Goal: Task Accomplishment & Management: Manage account settings

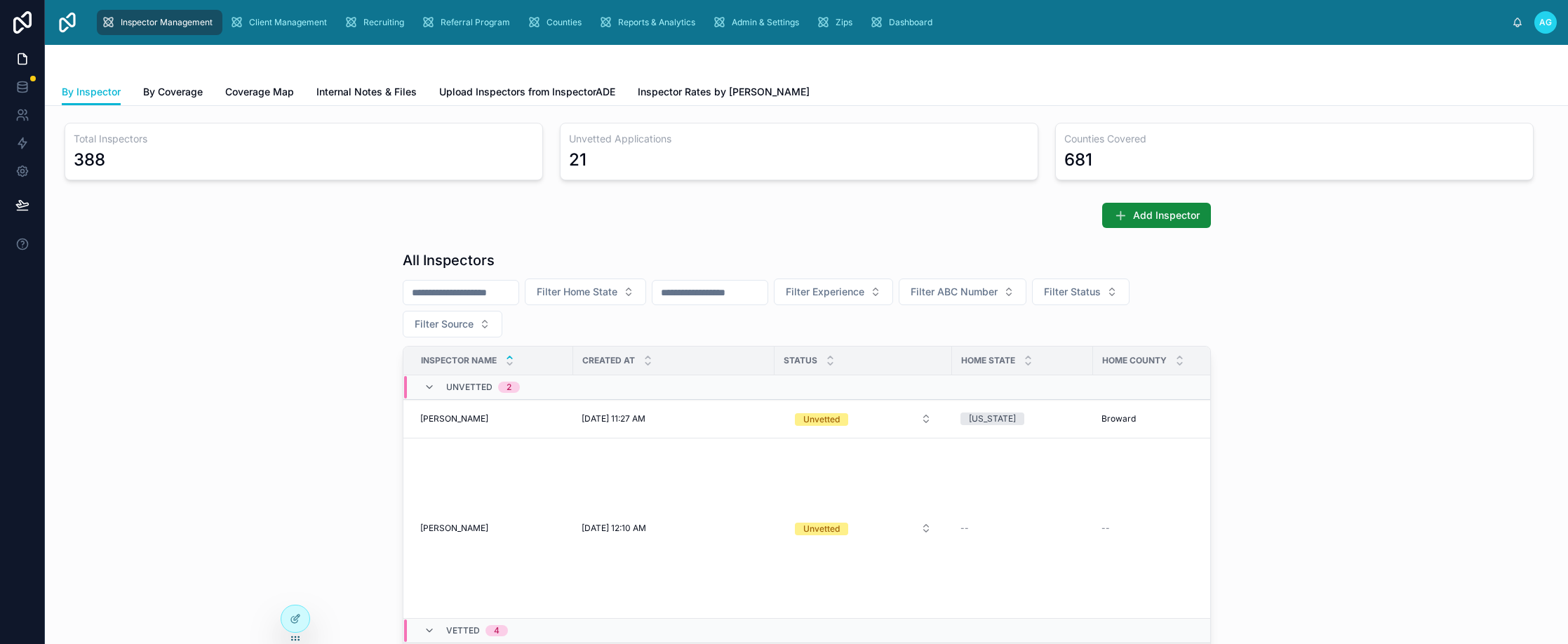
scroll to position [140, 0]
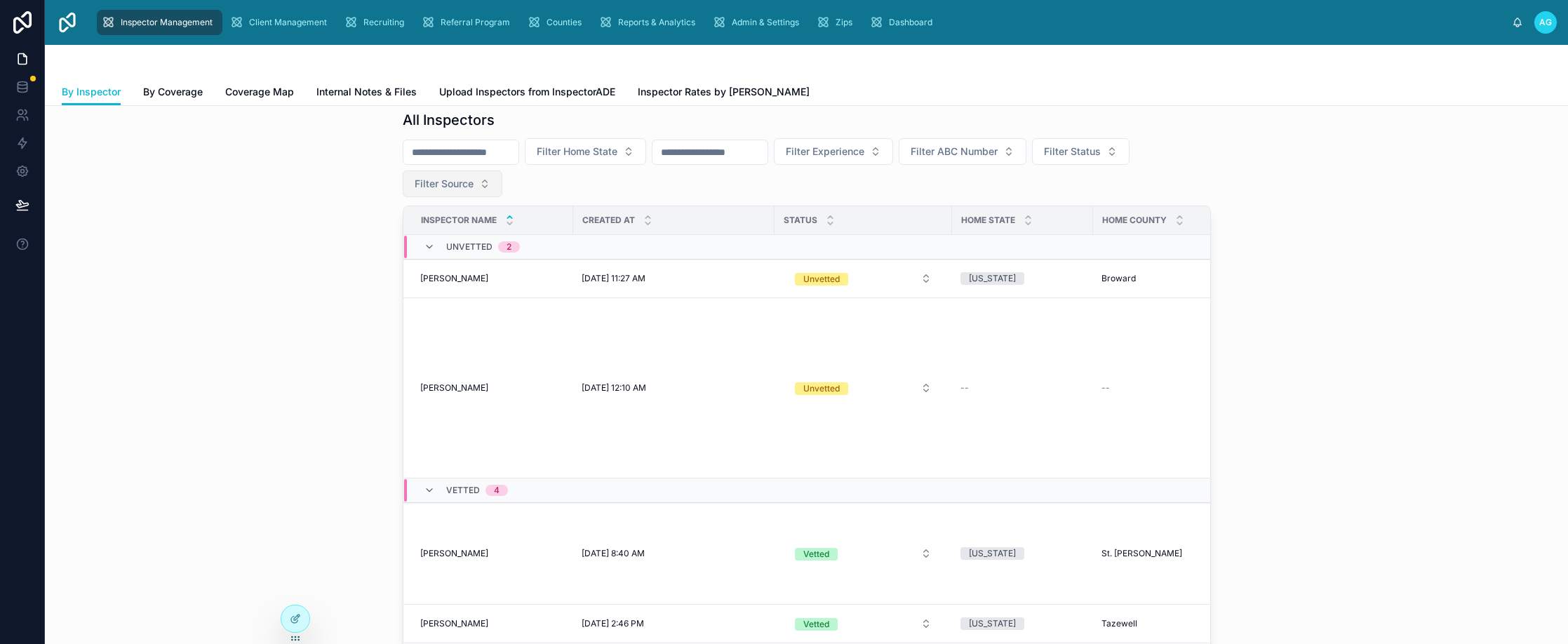
click at [479, 181] on button "Filter Source" at bounding box center [452, 183] width 100 height 26
click at [398, 282] on div "JazzHR" at bounding box center [447, 285] width 169 height 22
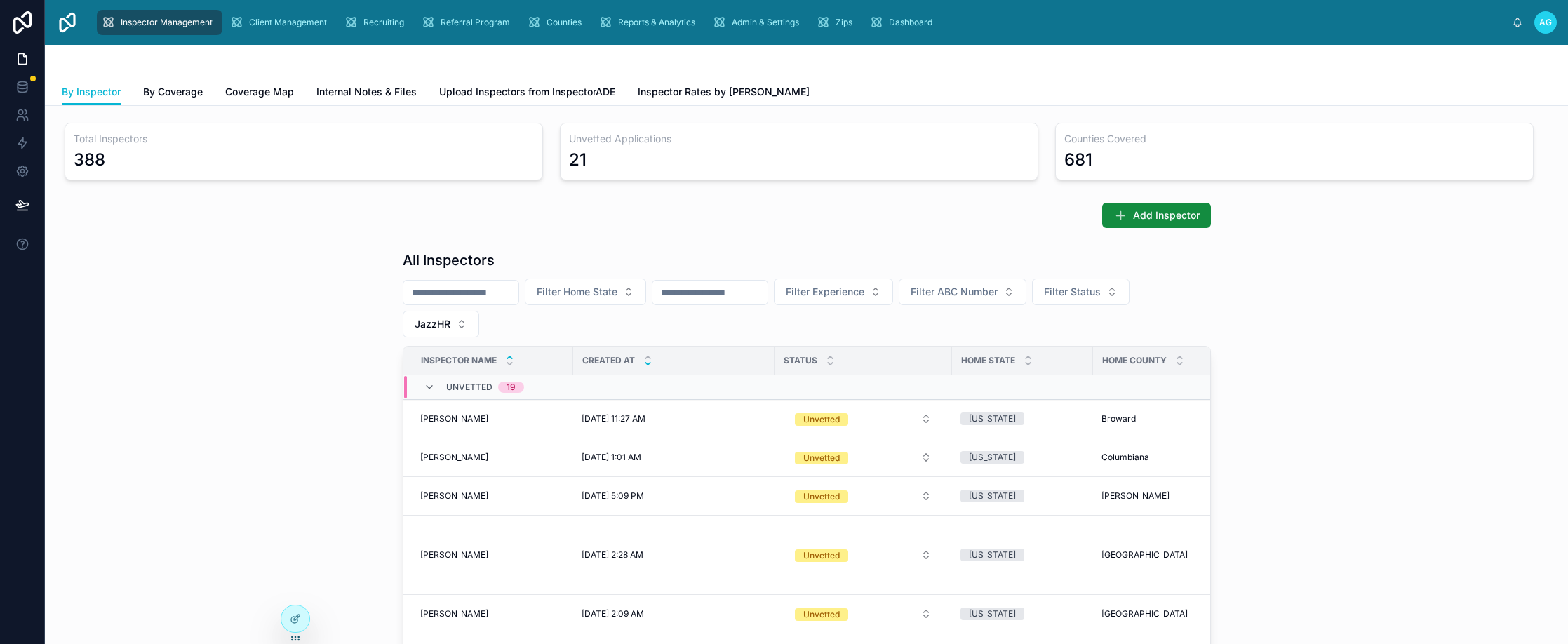
click at [644, 363] on icon at bounding box center [648, 363] width 9 height 9
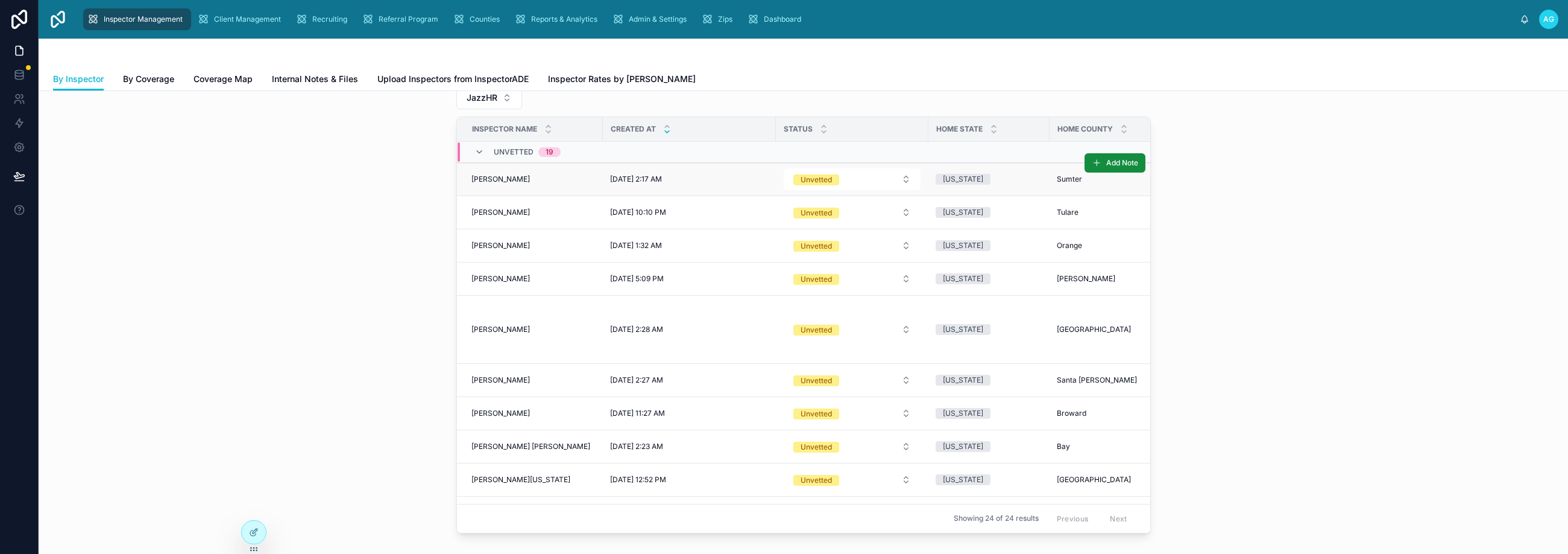
scroll to position [121, 0]
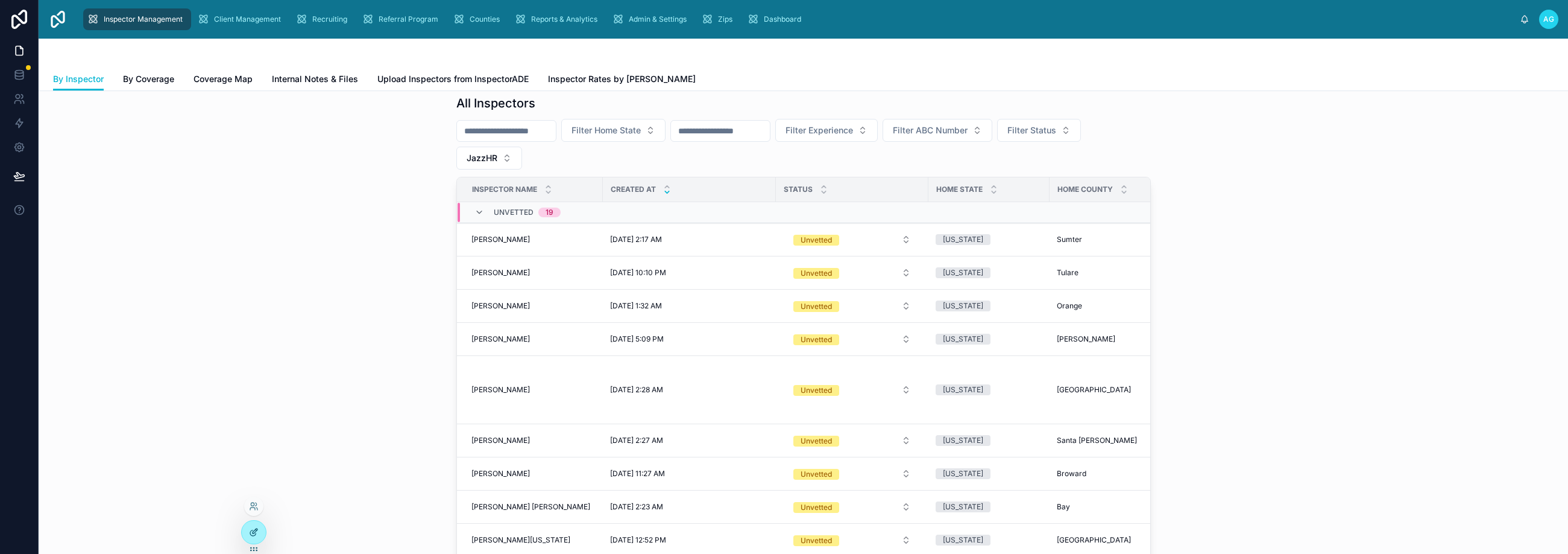
click at [249, 534] on icon at bounding box center [253, 531] width 10 height 10
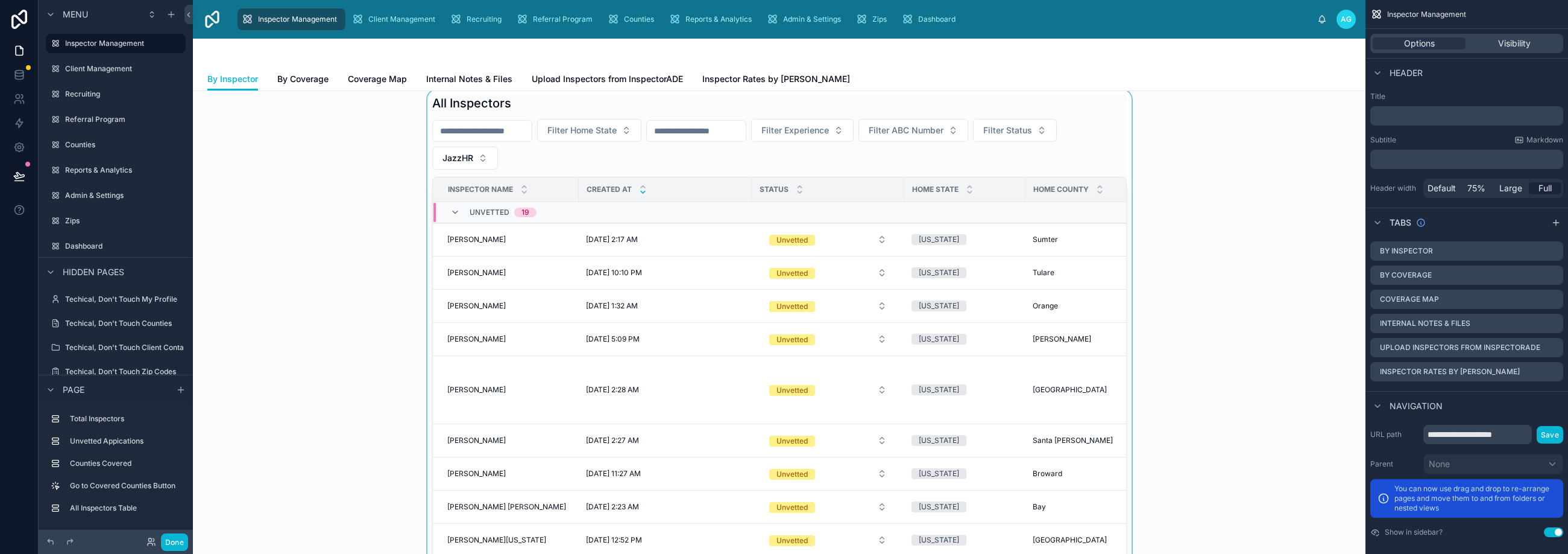
click at [859, 215] on div "Unvetted 19" at bounding box center [668, 212] width 470 height 19
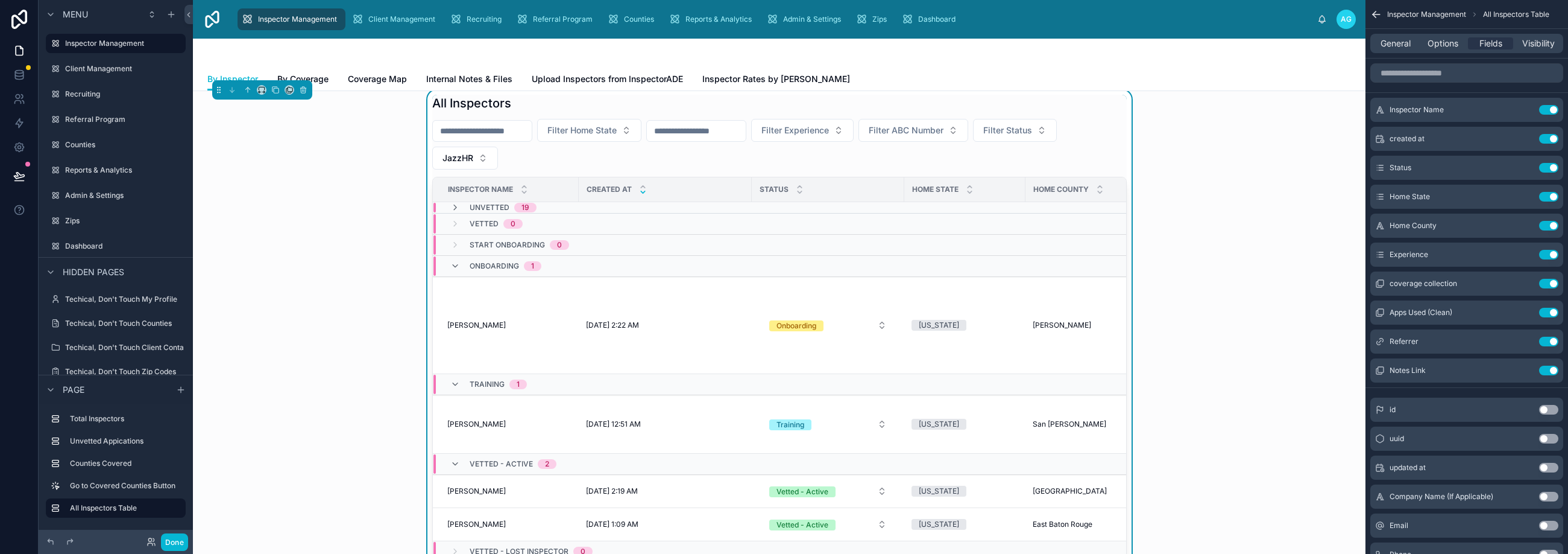
click at [859, 215] on div "Vetted 0" at bounding box center [668, 224] width 470 height 19
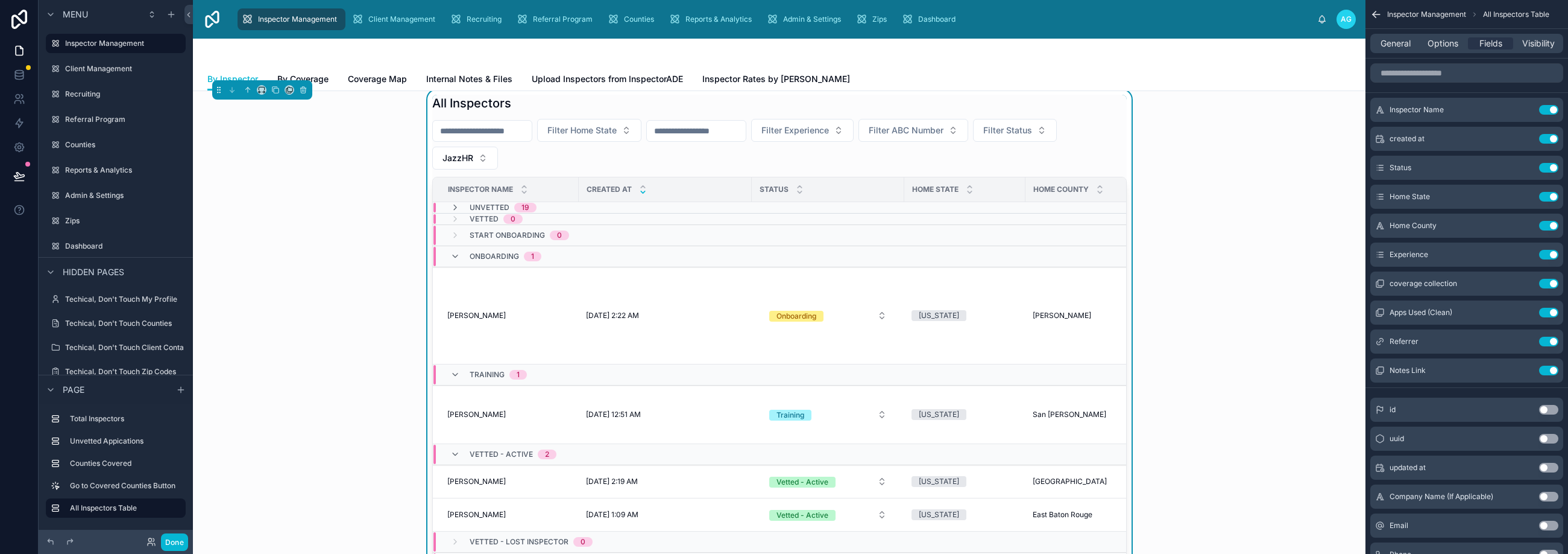
click at [563, 163] on div "Filter Home State Filter Experience Filter ABC Number Filter Status JazzHR" at bounding box center [780, 143] width 695 height 50
click at [549, 190] on div "Inspector Name" at bounding box center [506, 189] width 145 height 23
click at [451, 203] on icon at bounding box center [455, 207] width 10 height 10
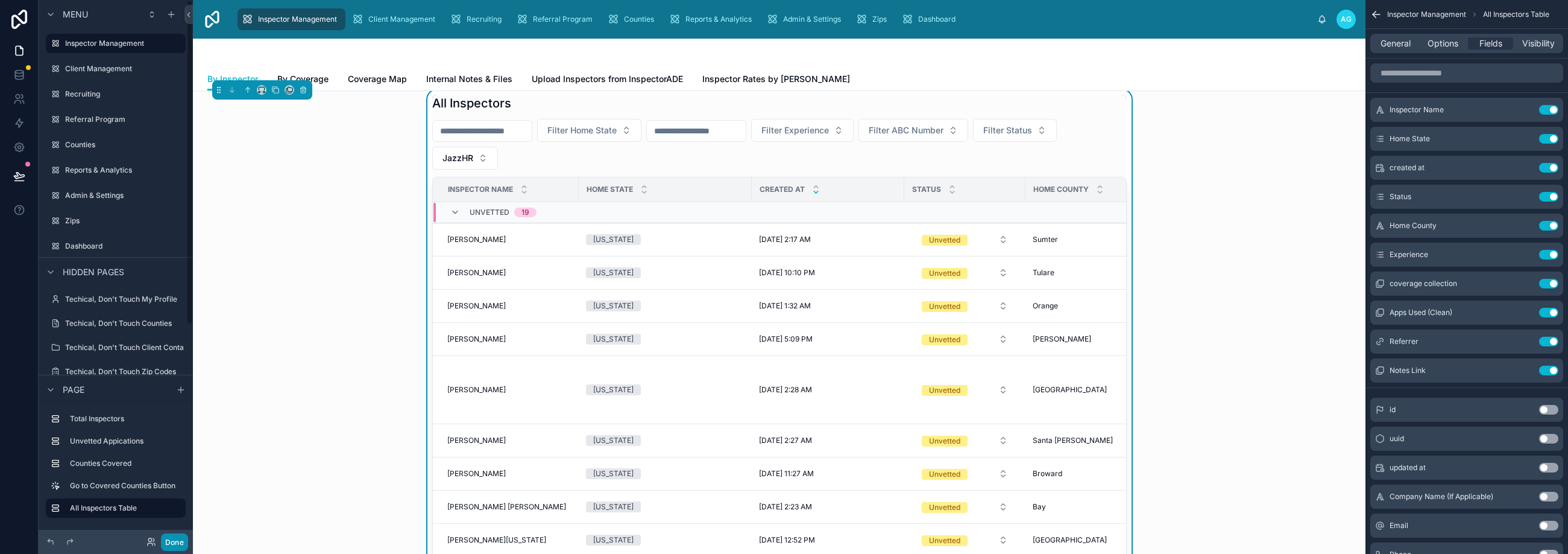
click at [178, 541] on button "Done" at bounding box center [174, 542] width 27 height 18
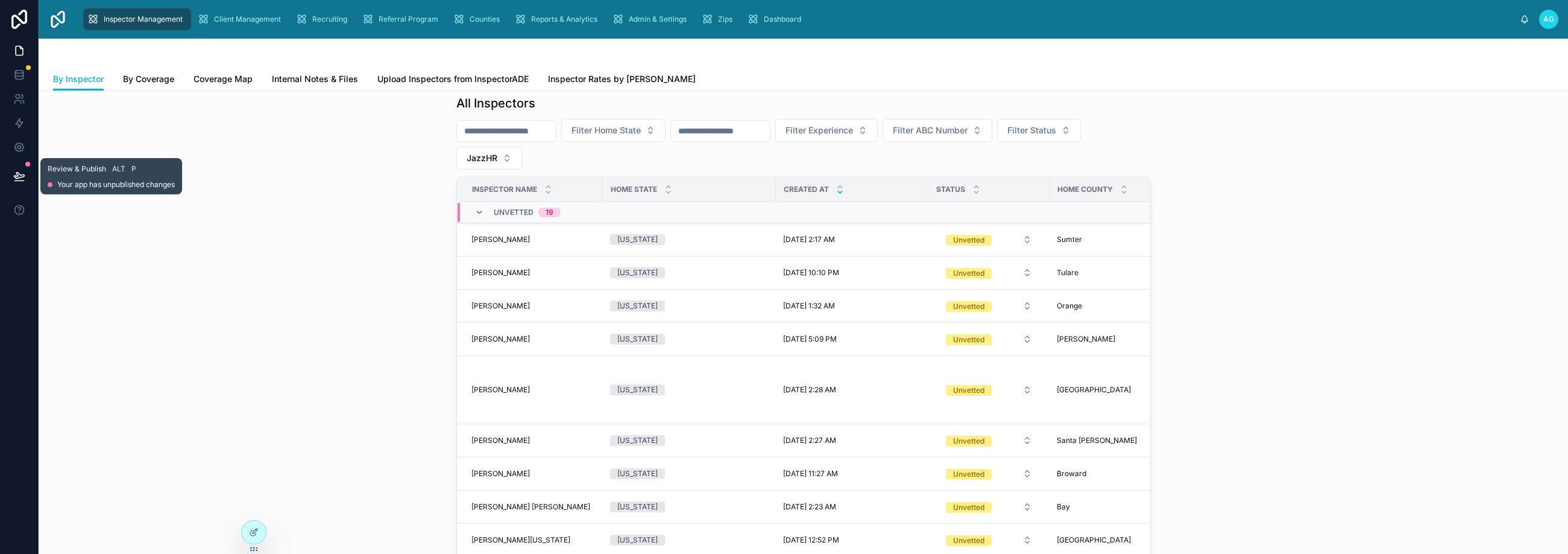
click at [22, 174] on icon at bounding box center [19, 176] width 12 height 12
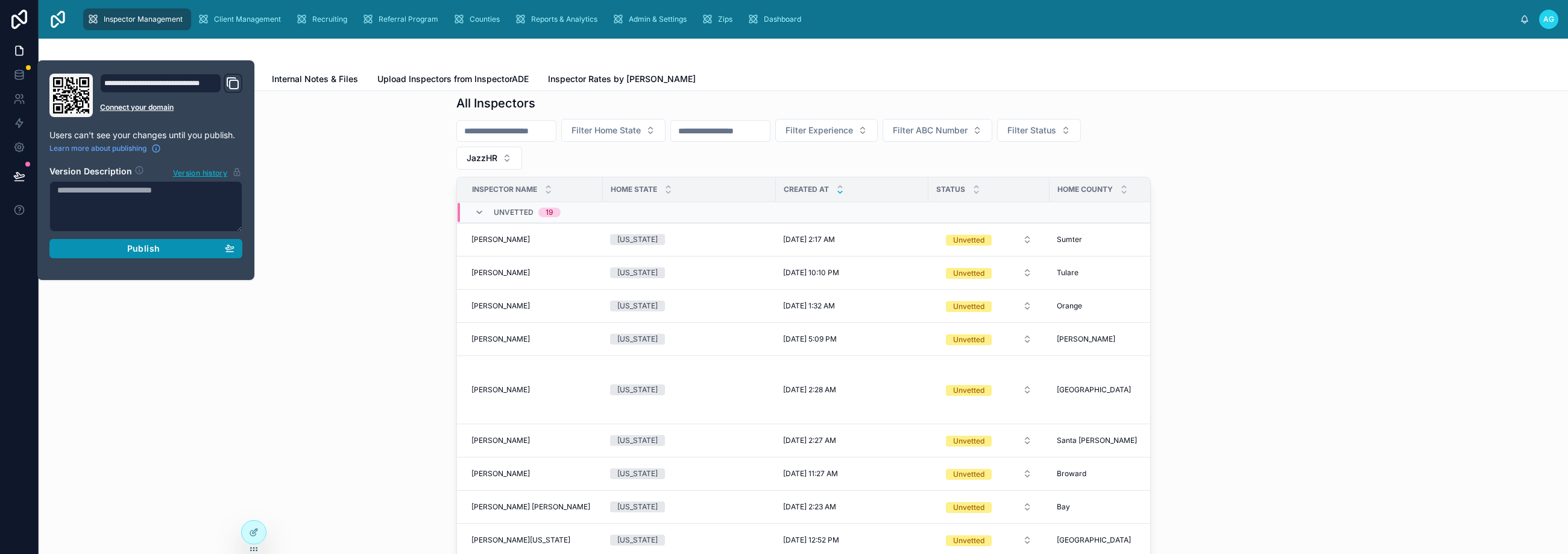
click at [157, 251] on span "Publish" at bounding box center [143, 248] width 33 height 11
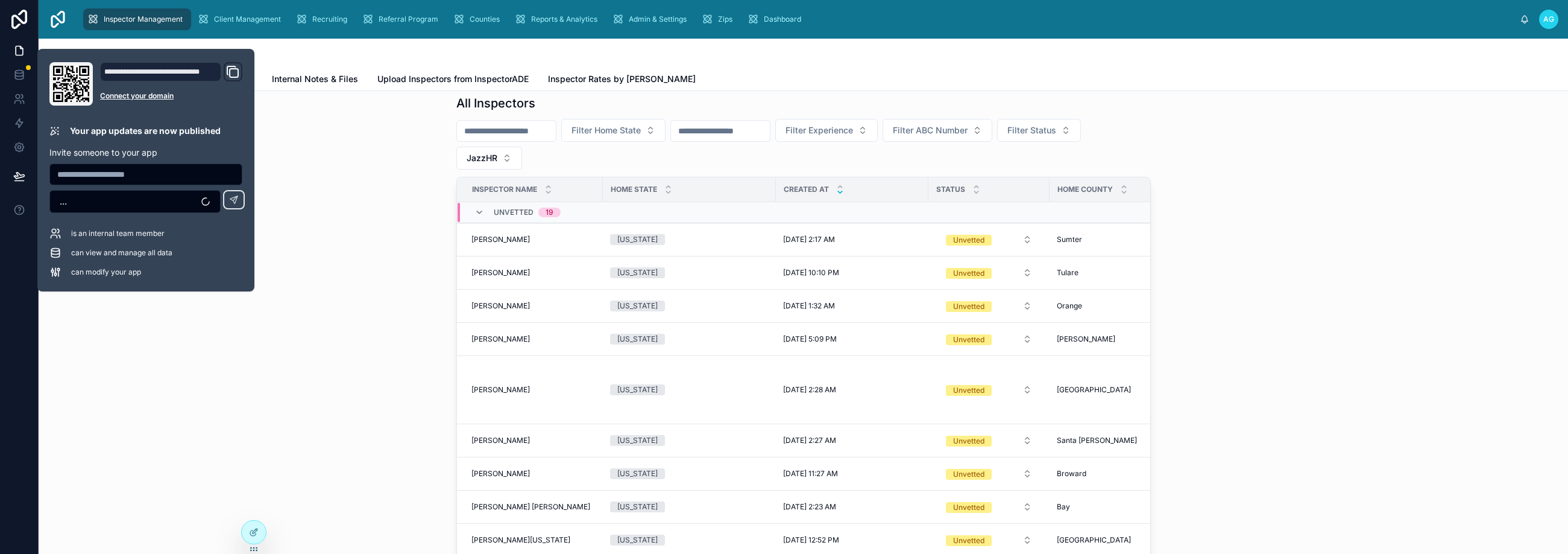
click at [350, 337] on div "All Inspectors Filter Home State Filter Experience Filter ABC Number Filter Sta…" at bounding box center [803, 344] width 1510 height 509
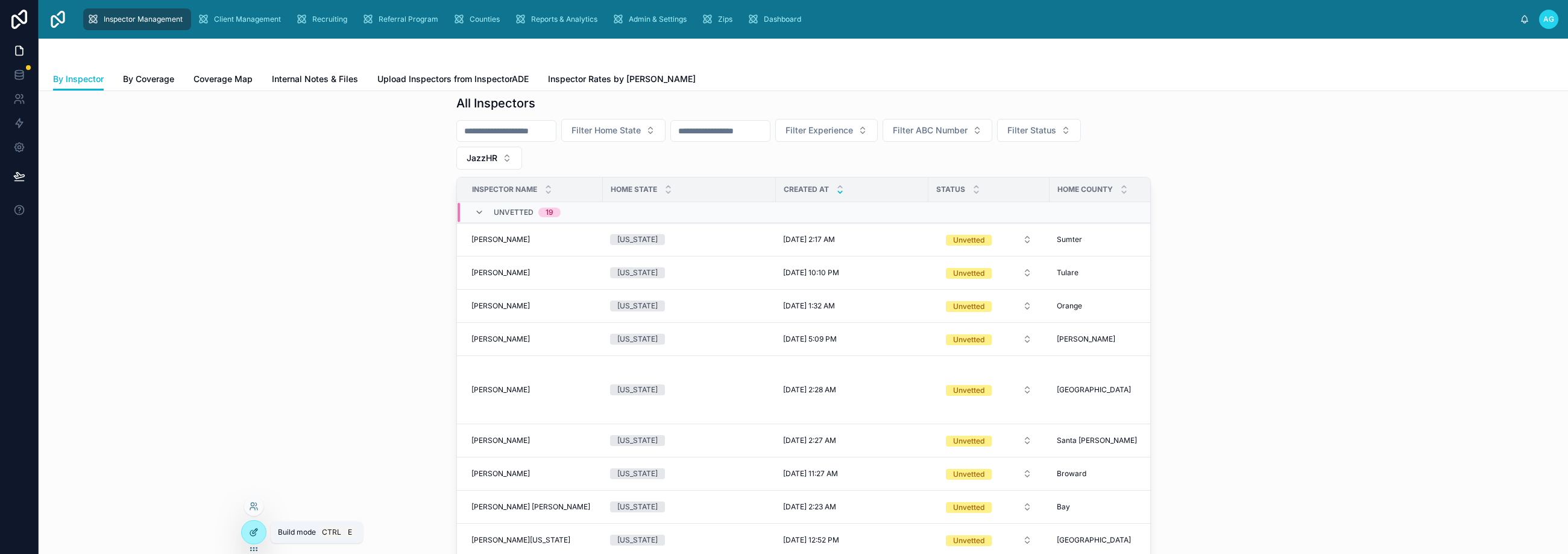
click at [254, 534] on icon at bounding box center [253, 531] width 10 height 10
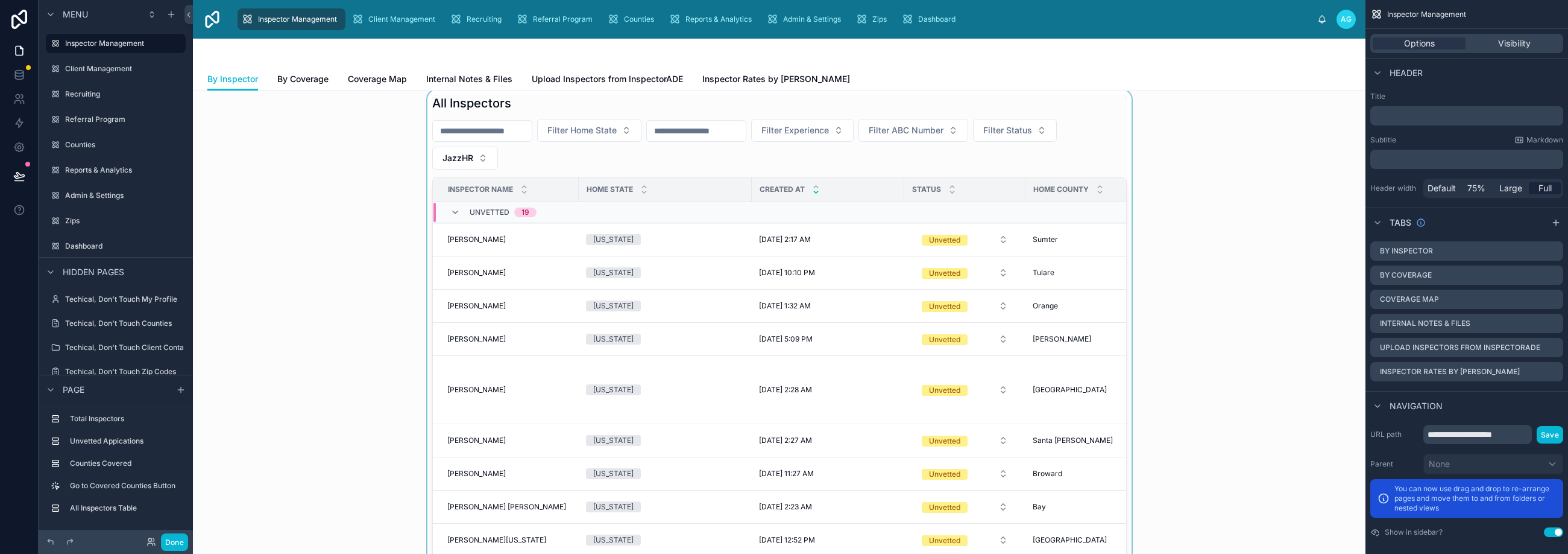
click at [867, 166] on div at bounding box center [779, 344] width 1153 height 509
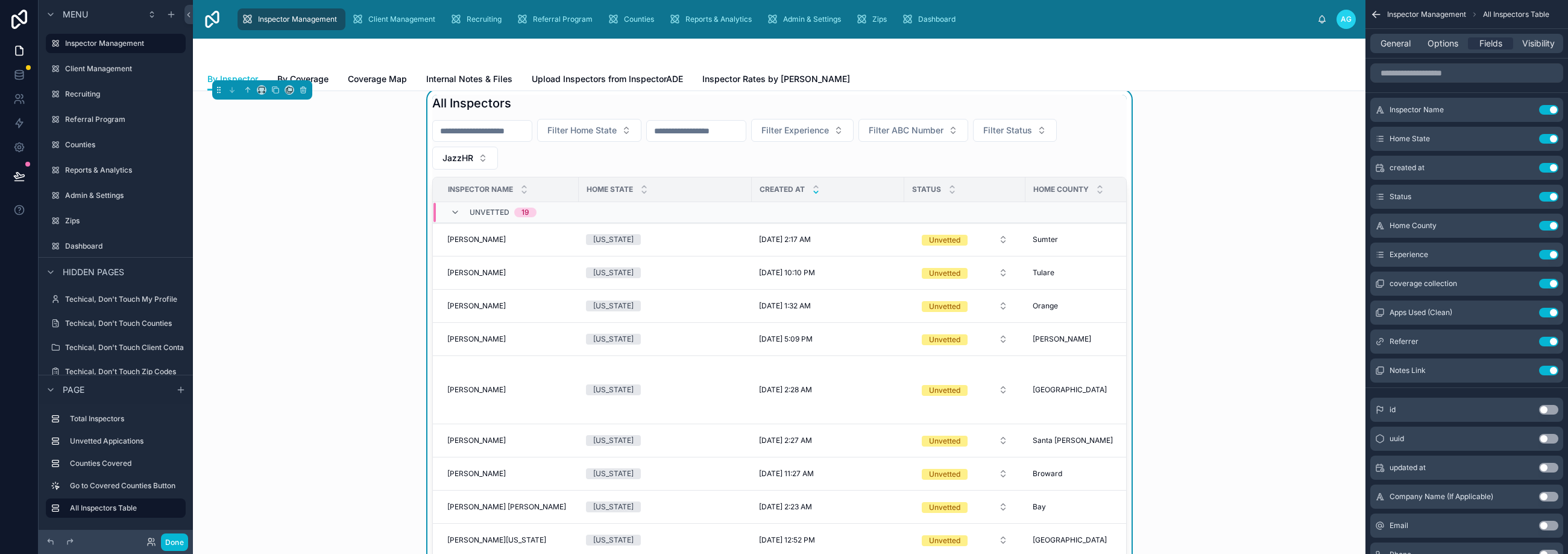
click at [554, 192] on div "Inspector Name" at bounding box center [506, 189] width 145 height 23
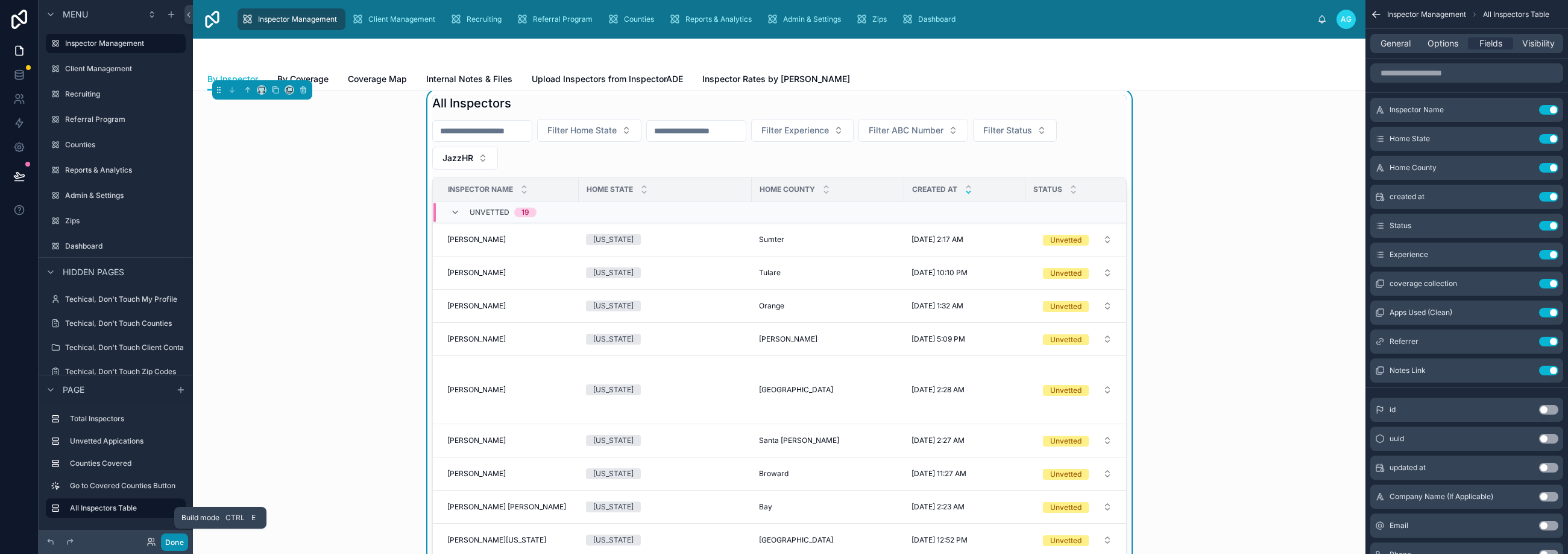
click at [177, 540] on button "Done" at bounding box center [174, 542] width 27 height 18
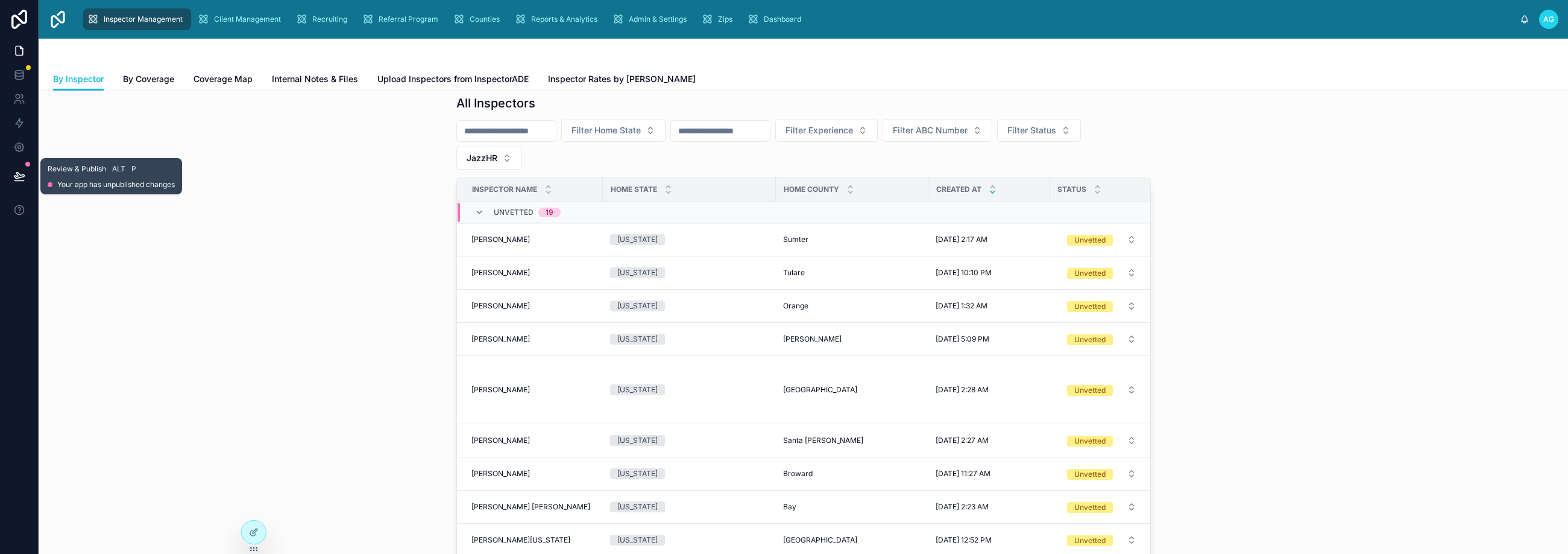
click at [20, 166] on button at bounding box center [19, 176] width 26 height 34
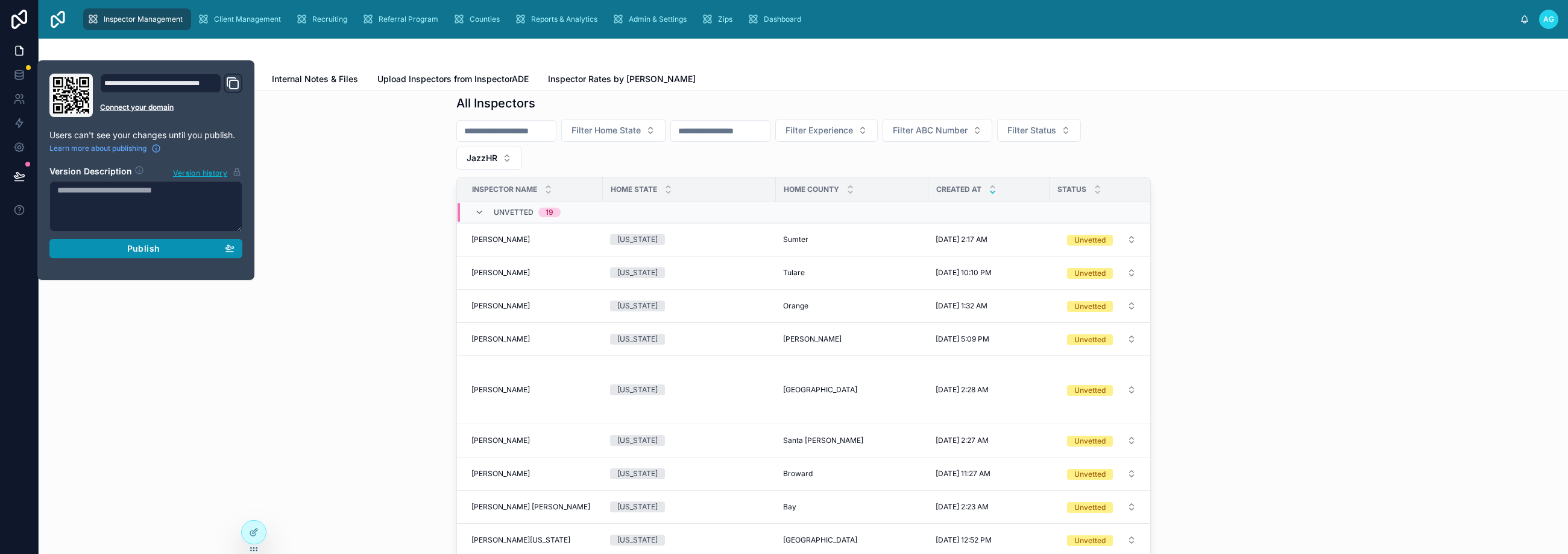
click at [157, 252] on span "Publish" at bounding box center [143, 248] width 33 height 11
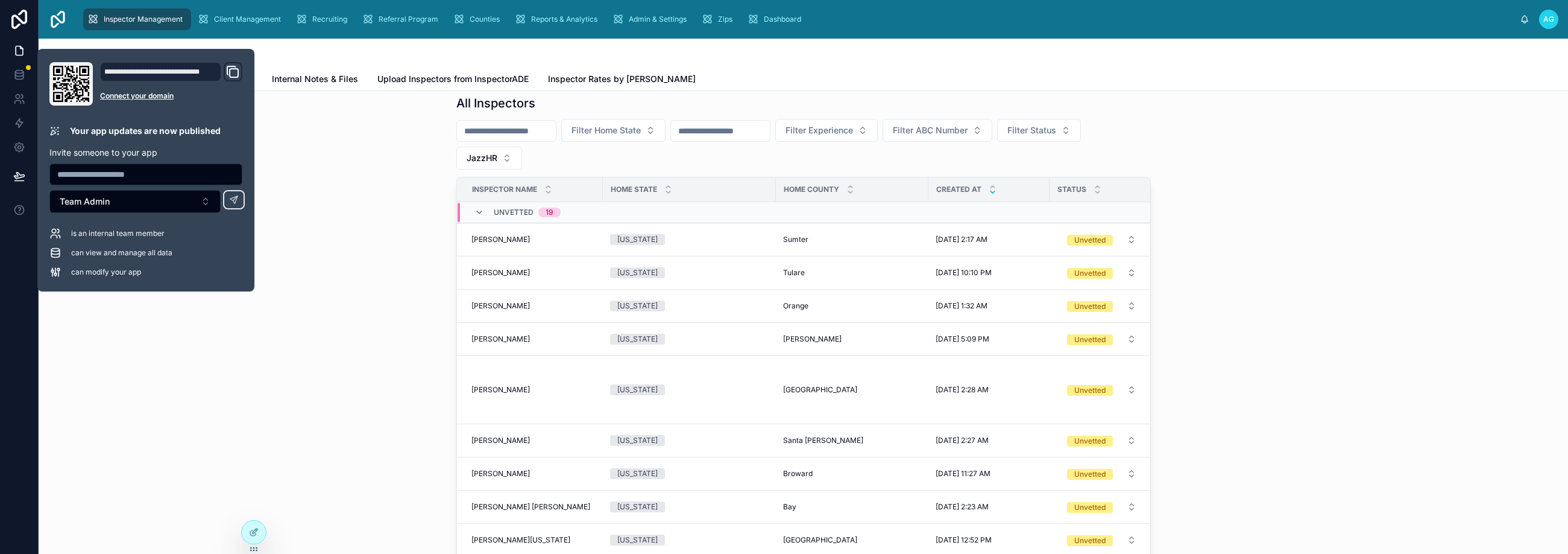
click at [184, 370] on div "All Inspectors Filter Home State Filter Experience Filter ABC Number Filter Sta…" at bounding box center [803, 344] width 1510 height 509
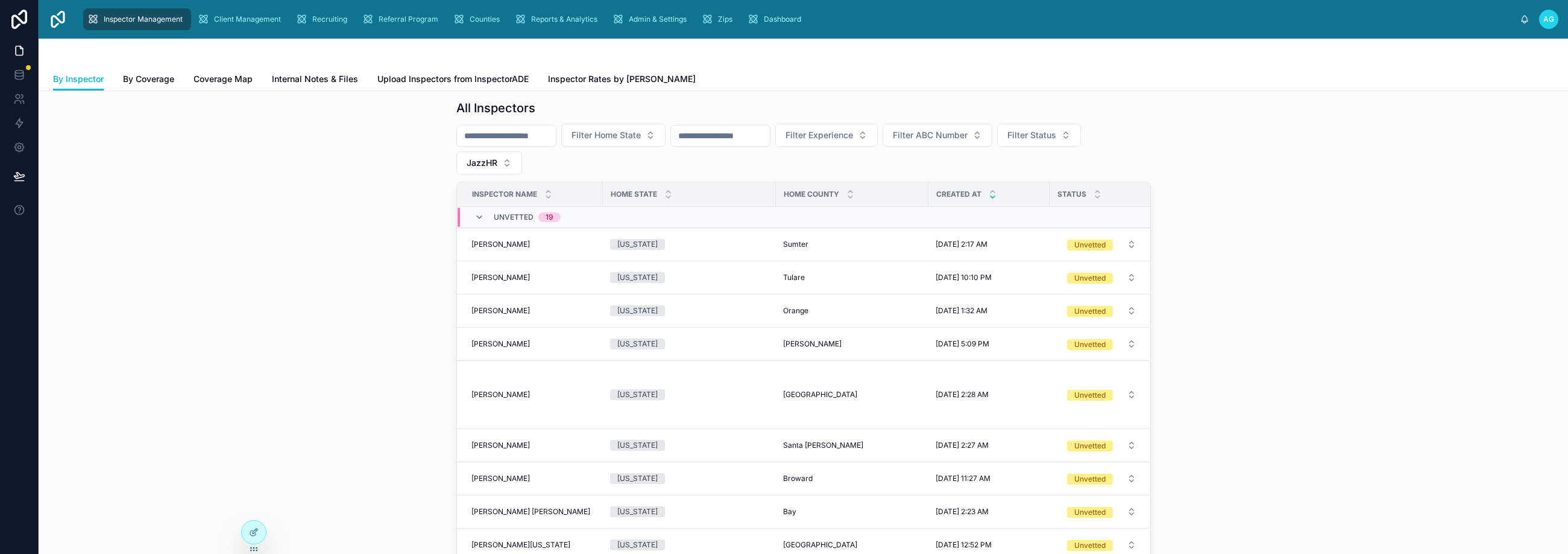
scroll to position [121, 0]
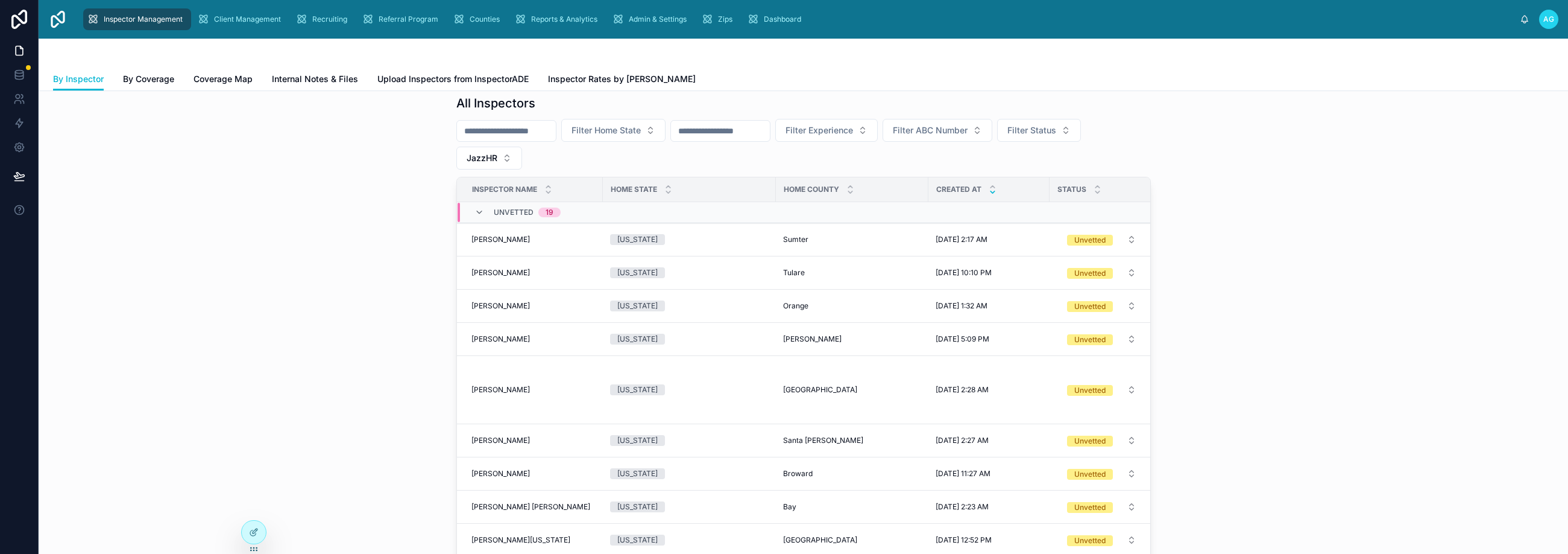
click at [777, 60] on div at bounding box center [804, 53] width 1501 height 29
